Goal: Complete application form: Complete application form

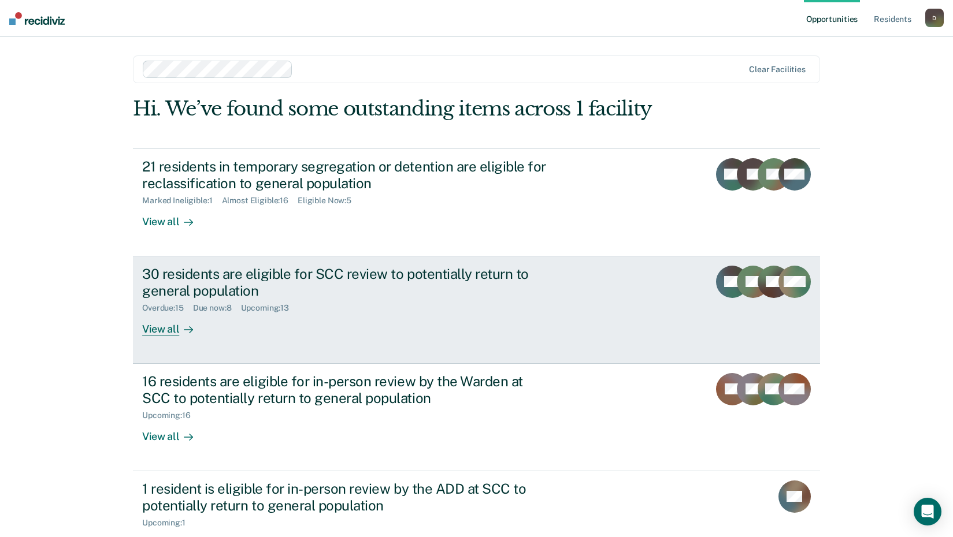
click at [166, 322] on div "View all" at bounding box center [174, 324] width 65 height 23
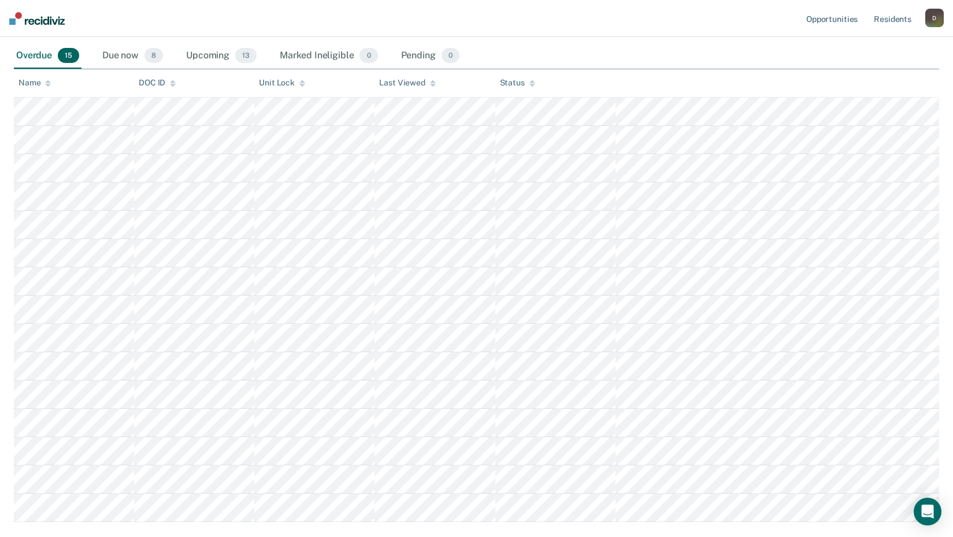
scroll to position [173, 0]
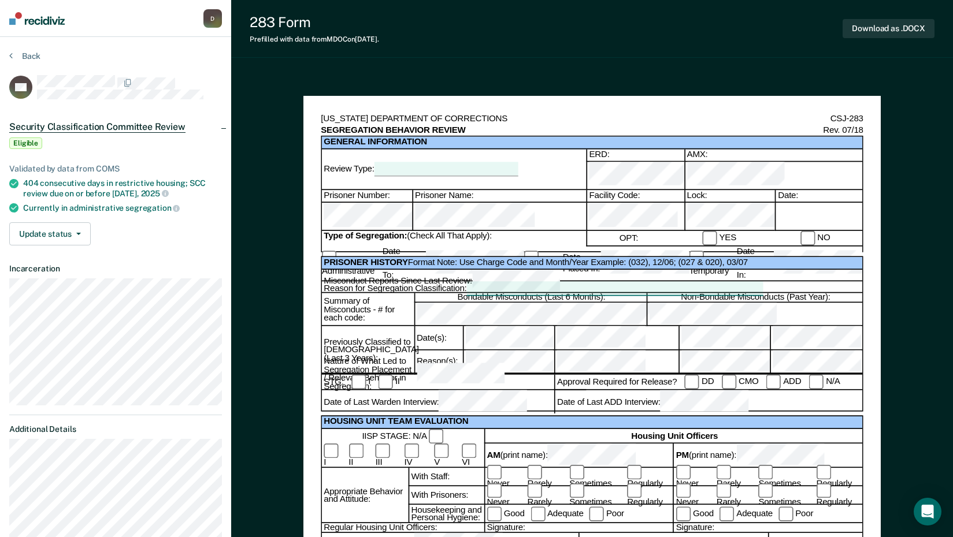
click at [451, 162] on div at bounding box center [446, 169] width 144 height 14
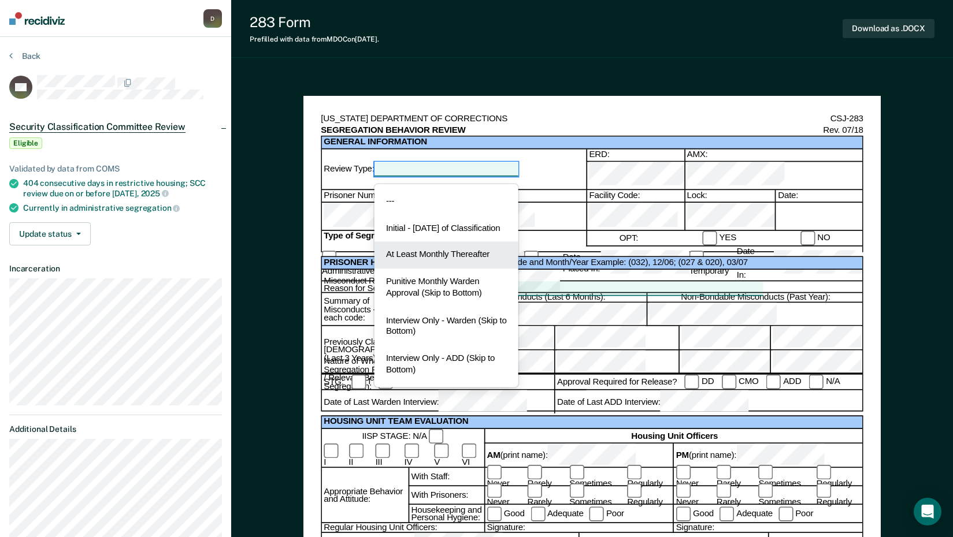
click at [446, 268] on div "At Least Monthly Thereafter" at bounding box center [446, 255] width 144 height 27
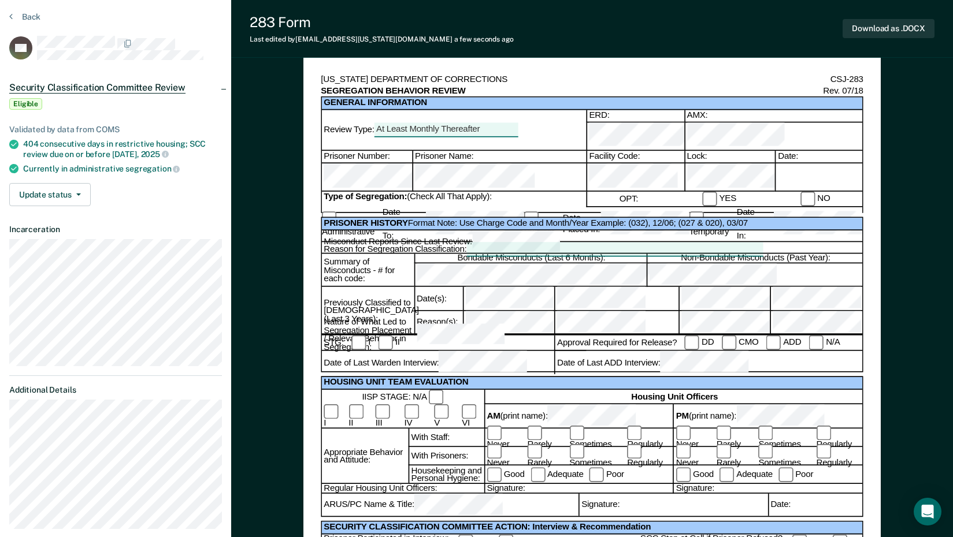
scroll to position [58, 0]
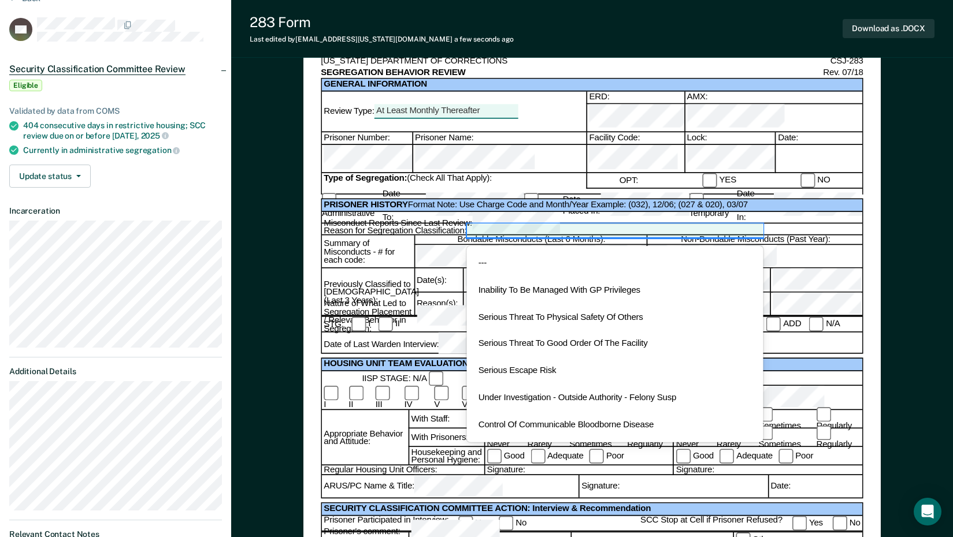
click at [489, 224] on div at bounding box center [614, 231] width 296 height 14
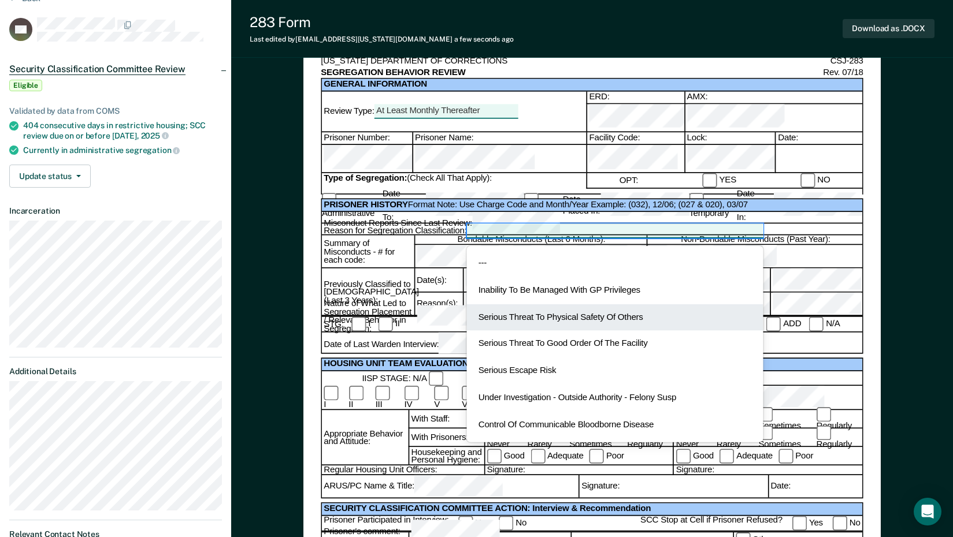
click at [513, 305] on div "Serious Threat To Physical Safety Of Others" at bounding box center [614, 318] width 296 height 27
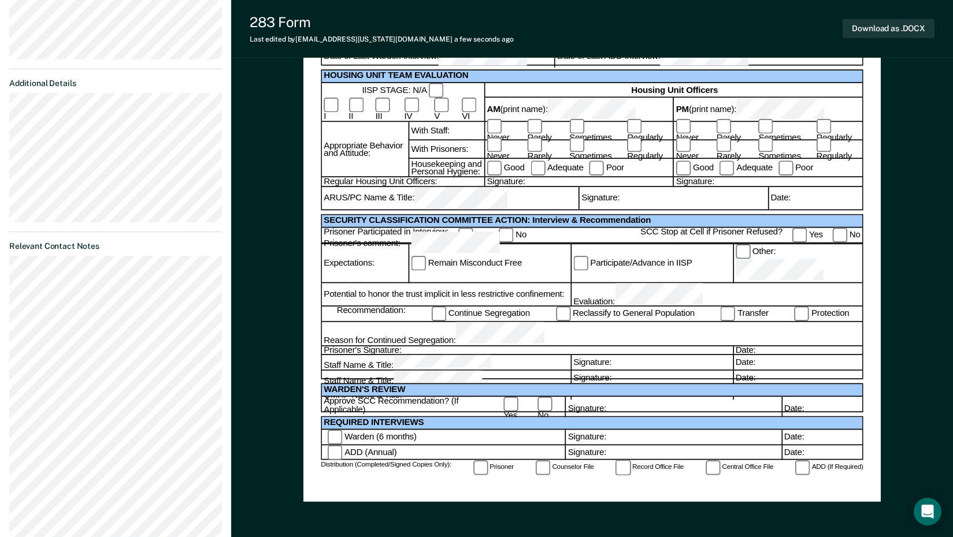
scroll to position [347, 0]
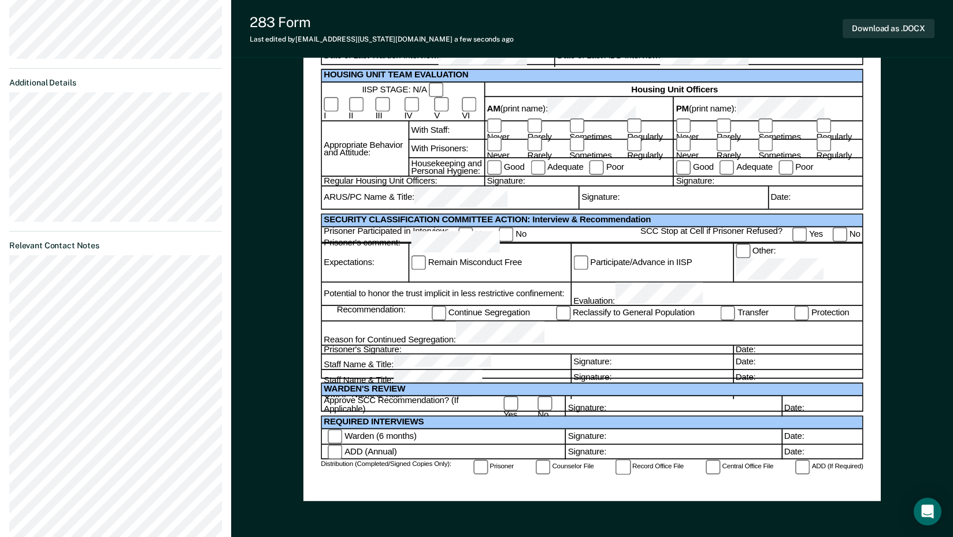
click at [806, 198] on div "Date:" at bounding box center [814, 198] width 95 height 23
click at [806, 205] on div "Date:" at bounding box center [814, 198] width 95 height 23
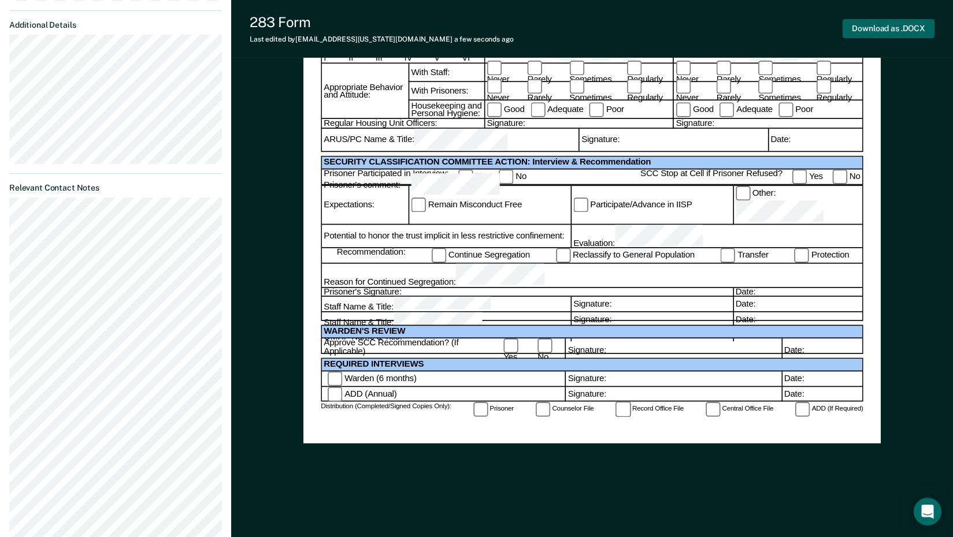
click at [891, 26] on button "Download as .DOCX" at bounding box center [889, 28] width 92 height 19
